Goal: Task Accomplishment & Management: Use online tool/utility

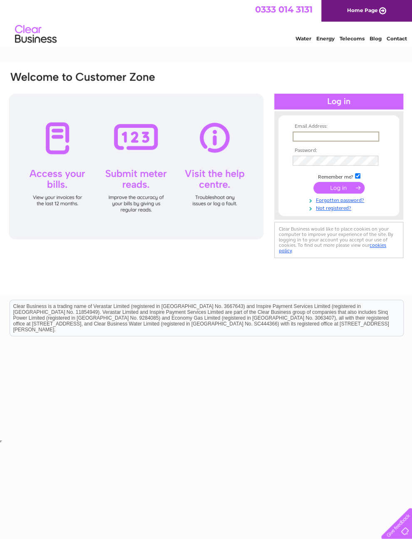
type input "Thecraftcabin.ppm@gmail.com"
click at [339, 191] on input "submit" at bounding box center [339, 188] width 51 height 12
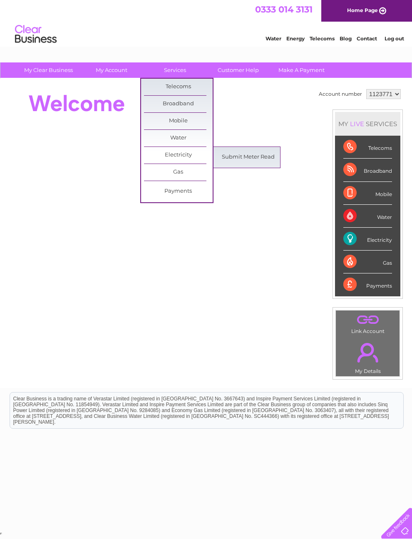
click at [268, 159] on link "Submit Meter Read" at bounding box center [248, 157] width 69 height 17
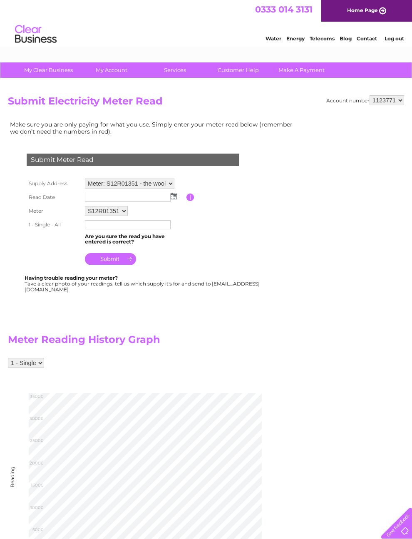
click at [175, 199] on img at bounding box center [174, 196] width 6 height 7
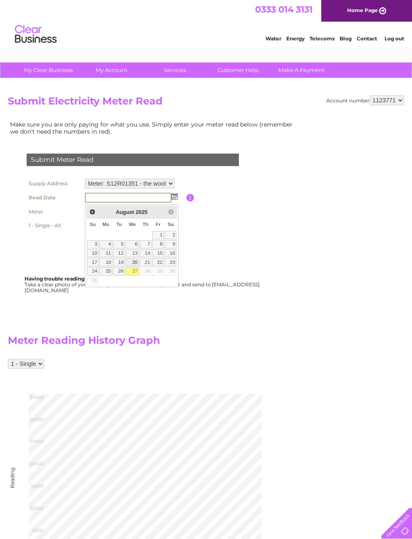
click at [139, 267] on link "20" at bounding box center [132, 262] width 13 height 8
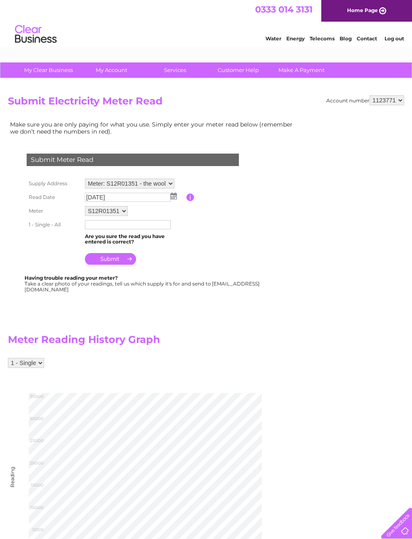
click at [176, 200] on img at bounding box center [174, 196] width 6 height 7
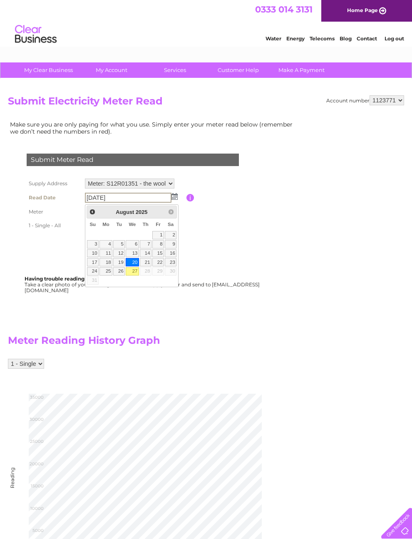
click at [136, 274] on link "27" at bounding box center [132, 271] width 13 height 8
type input "2025/08/27"
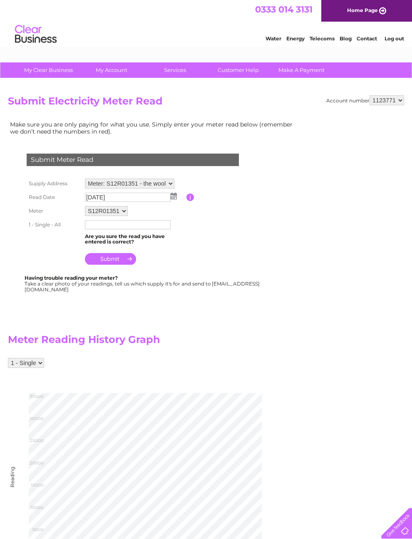
click at [165, 229] on input "text" at bounding box center [128, 224] width 86 height 9
type input "32062"
click at [128, 260] on input "submit" at bounding box center [110, 260] width 51 height 12
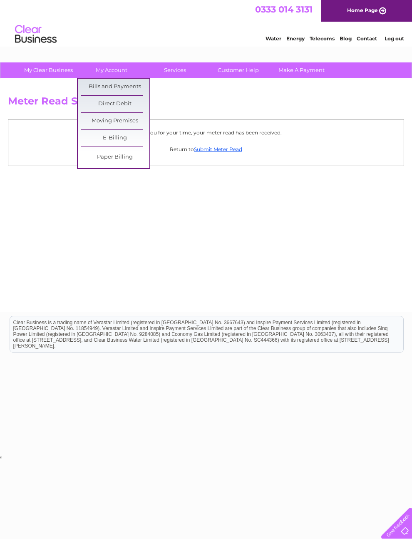
click at [129, 87] on link "Bills and Payments" at bounding box center [115, 87] width 69 height 17
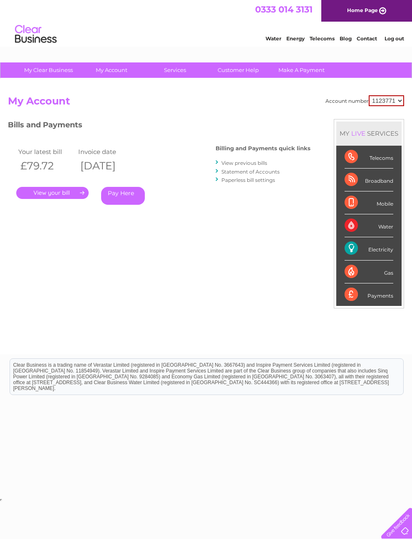
click at [80, 190] on link "." at bounding box center [52, 193] width 72 height 12
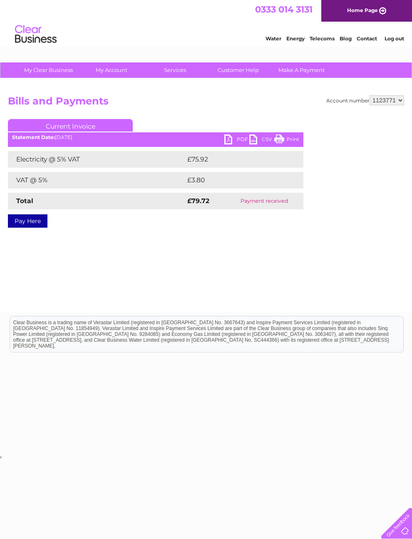
click at [234, 140] on link "PDF" at bounding box center [236, 141] width 25 height 12
